Goal: Find specific page/section: Find specific page/section

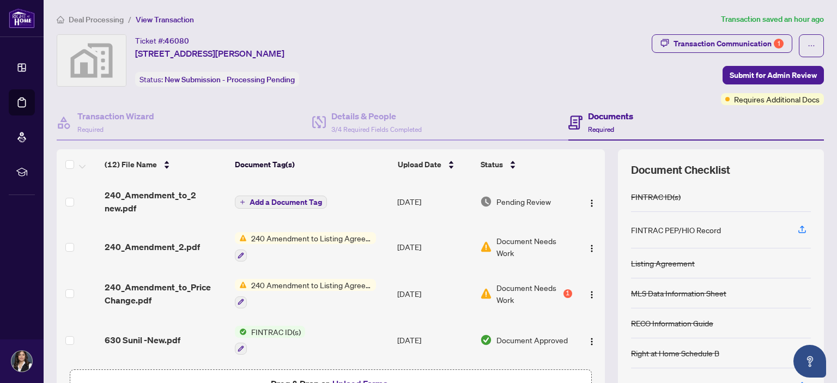
click at [175, 246] on span "240_Amendment_2.pdf" at bounding box center [152, 246] width 95 height 13
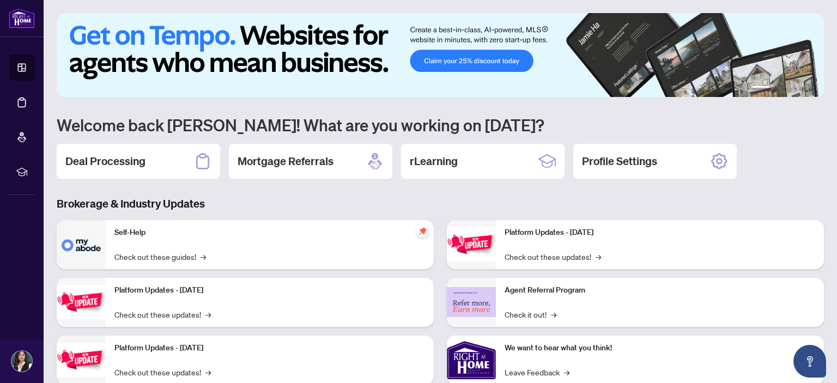
scroll to position [88, 0]
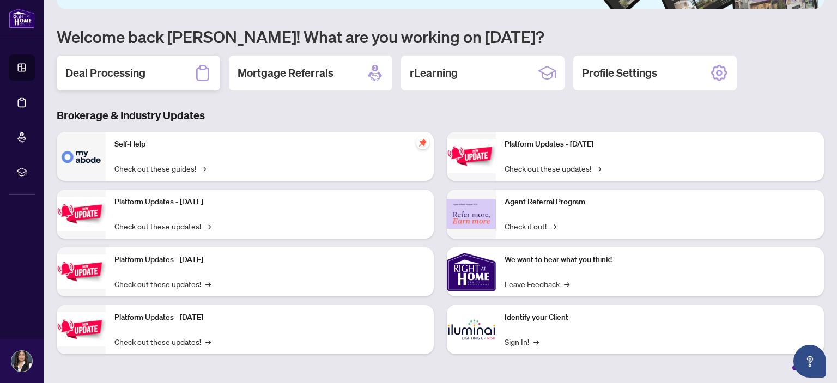
click at [142, 82] on div "Deal Processing" at bounding box center [138, 73] width 163 height 35
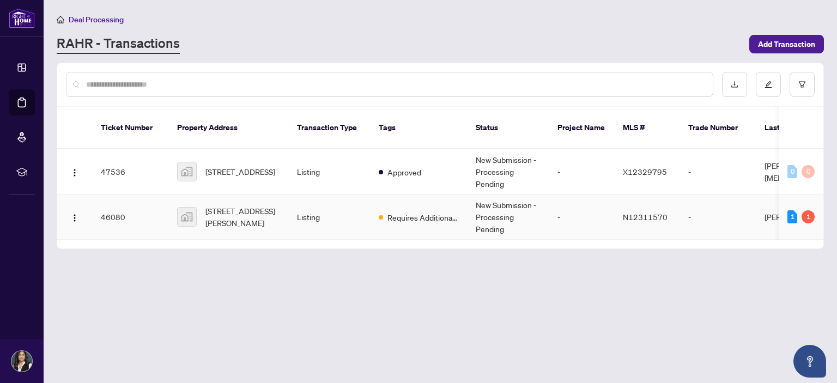
click at [213, 207] on span "[STREET_ADDRESS][PERSON_NAME]" at bounding box center [242, 217] width 74 height 24
